Goal: Transaction & Acquisition: Download file/media

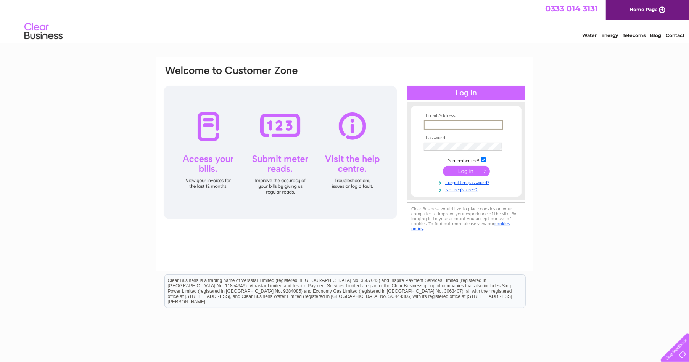
click at [429, 124] on input "text" at bounding box center [463, 124] width 79 height 9
type input "Fab.hubert@btconnect.com"
click at [464, 174] on input "submit" at bounding box center [466, 170] width 47 height 11
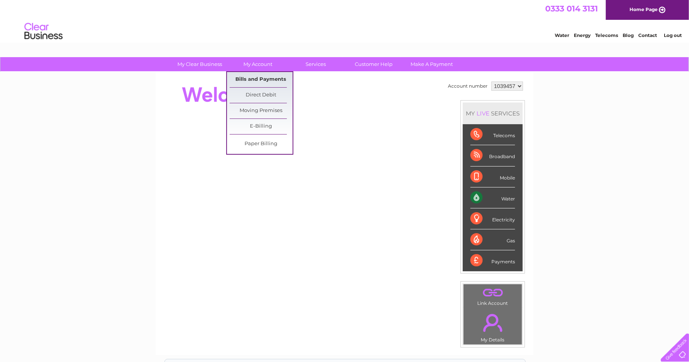
click at [258, 80] on link "Bills and Payments" at bounding box center [261, 79] width 63 height 15
click at [251, 79] on link "Bills and Payments" at bounding box center [261, 79] width 63 height 15
drag, startPoint x: 251, startPoint y: 79, endPoint x: 234, endPoint y: 76, distance: 17.1
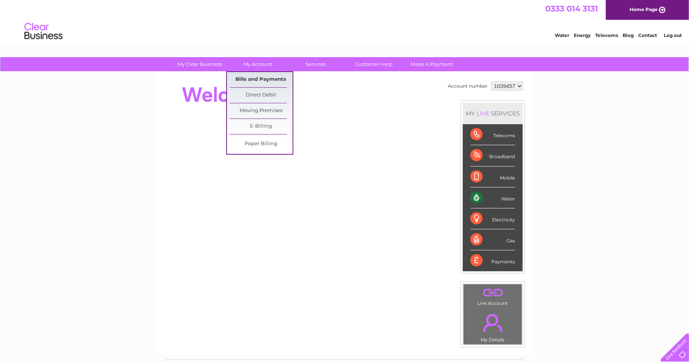
click at [234, 76] on link "Bills and Payments" at bounding box center [261, 79] width 63 height 15
click at [251, 78] on link "Bills and Payments" at bounding box center [261, 79] width 63 height 15
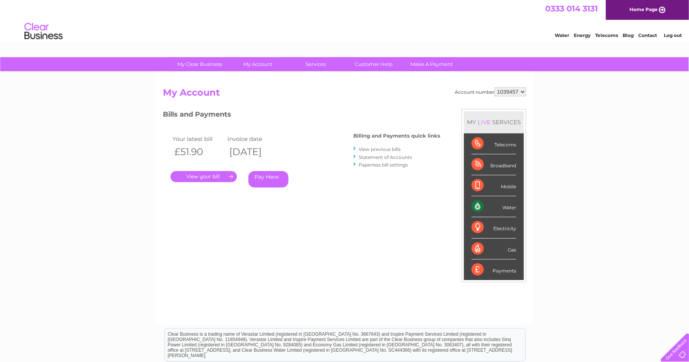
click at [209, 177] on link "." at bounding box center [203, 176] width 66 height 11
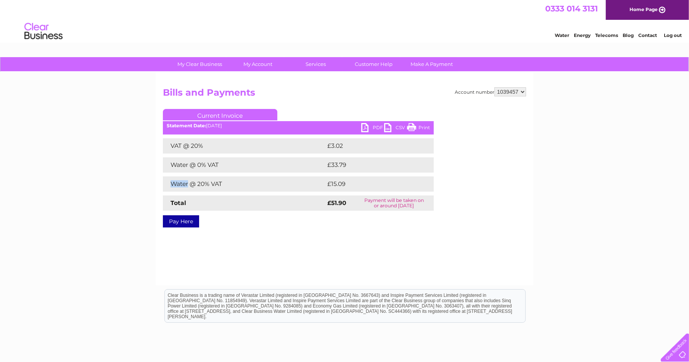
click at [219, 175] on div "VAT @ 20% £3.02 Water @ 0% VAT £33.79 Water @ 20% VAT £15.09 Total £51.90" at bounding box center [298, 174] width 271 height 72
click at [365, 127] on link "PDF" at bounding box center [372, 128] width 23 height 11
click at [367, 127] on link "PDF" at bounding box center [372, 128] width 23 height 11
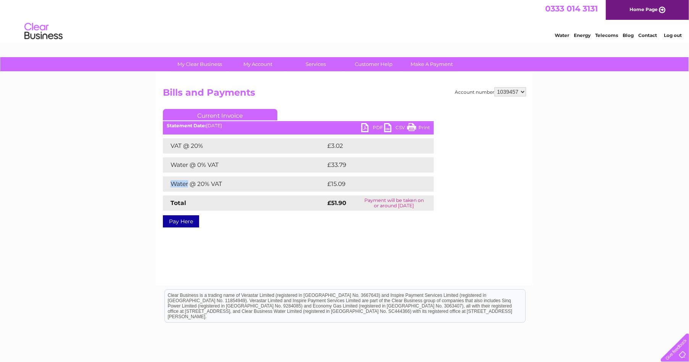
click at [367, 127] on link "PDF" at bounding box center [372, 128] width 23 height 11
click at [568, 95] on div "My Clear Business Login Details My Details My Preferences Link Account My Accou…" at bounding box center [344, 236] width 689 height 359
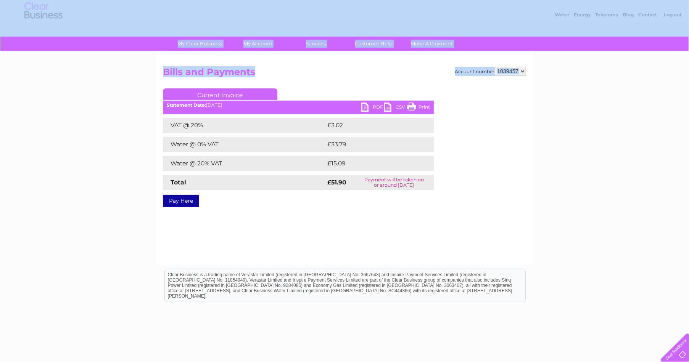
drag, startPoint x: 646, startPoint y: 72, endPoint x: 670, endPoint y: 14, distance: 63.0
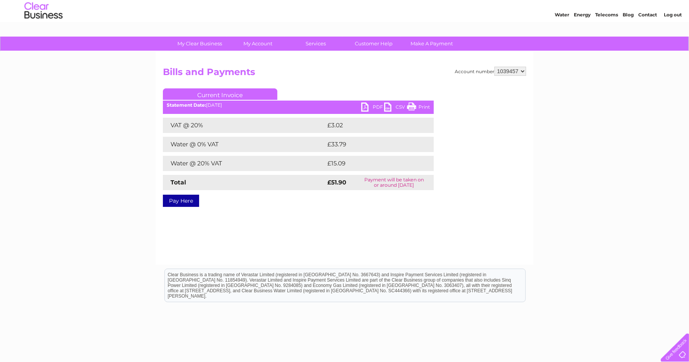
click at [670, 14] on link "Log out" at bounding box center [673, 15] width 18 height 6
